Goal: Task Accomplishment & Management: Use online tool/utility

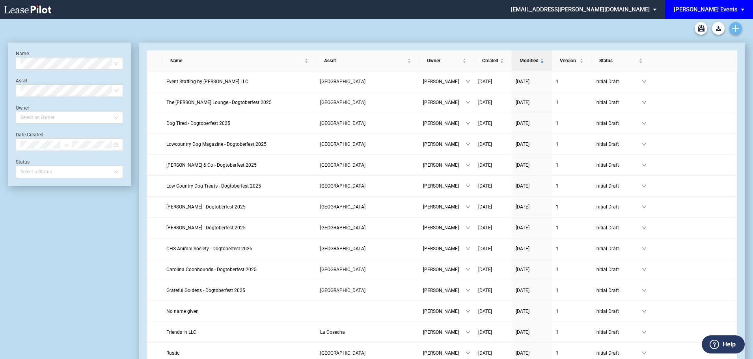
click at [736, 26] on use "Create new document" at bounding box center [735, 28] width 7 height 7
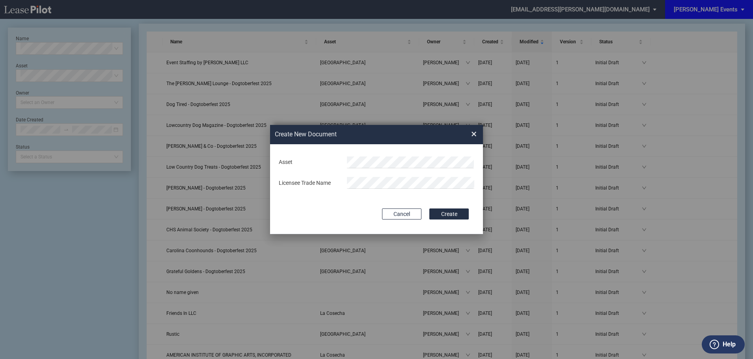
click at [339, 158] on div "Asset" at bounding box center [376, 163] width 205 height 12
click at [358, 211] on div "Cancel Create" at bounding box center [376, 214] width 185 height 11
click at [444, 214] on button "Create" at bounding box center [448, 214] width 39 height 11
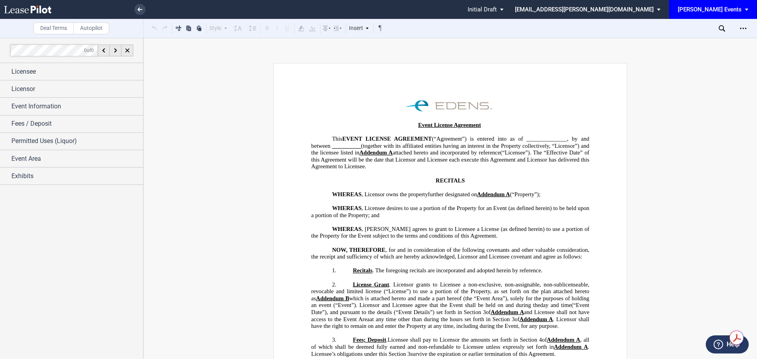
scroll to position [39, 0]
